Goal: Use online tool/utility: Utilize a website feature to perform a specific function

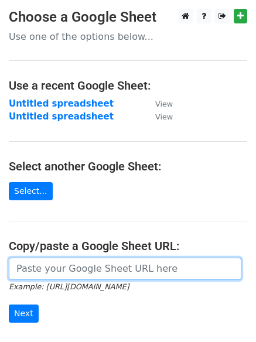
click at [45, 265] on input "url" at bounding box center [125, 269] width 233 height 22
paste input "https://docs.google.com/spreadsheets/d/1Hq0aiBuMlY_2WXI9KAtk0xxBBicx57CTI14DDFA…"
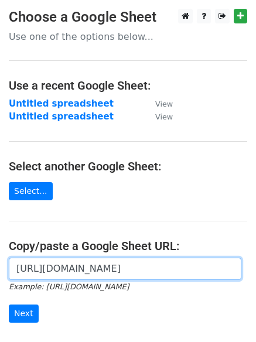
scroll to position [137, 0]
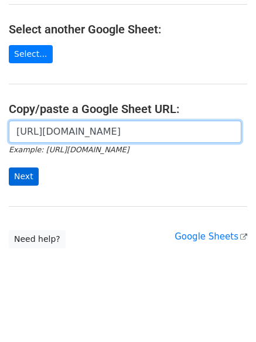
type input "https://docs.google.com/spreadsheets/d/1Hq0aiBuMlY_2WXI9KAtk0xxBBicx57CTI14DDFA…"
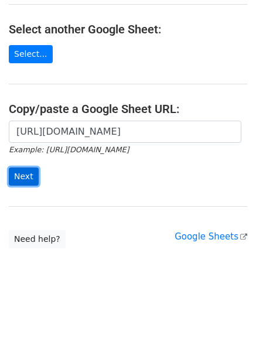
scroll to position [0, 0]
click at [21, 169] on input "Next" at bounding box center [24, 177] width 30 height 18
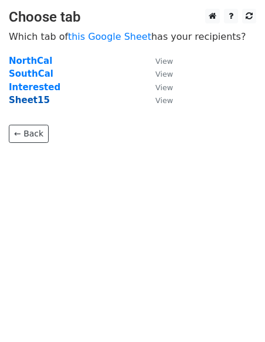
click at [22, 100] on strong "Sheet15" at bounding box center [29, 100] width 41 height 11
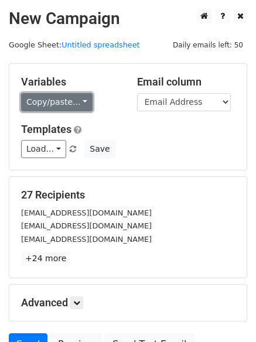
click at [34, 103] on link "Copy/paste..." at bounding box center [56, 102] width 71 height 18
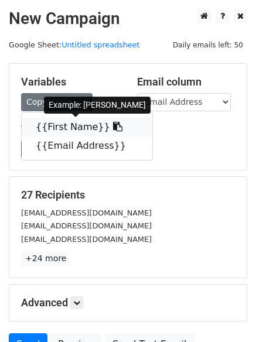
click at [47, 126] on link "{{First Name}}" at bounding box center [87, 127] width 131 height 19
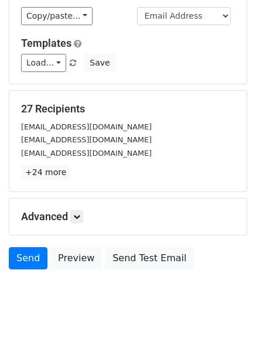
scroll to position [113, 0]
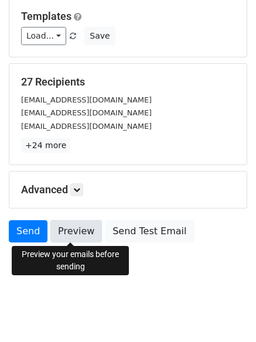
click at [81, 236] on link "Preview" at bounding box center [76, 231] width 52 height 22
click at [75, 226] on link "Preview" at bounding box center [76, 231] width 52 height 22
